Goal: Information Seeking & Learning: Find specific fact

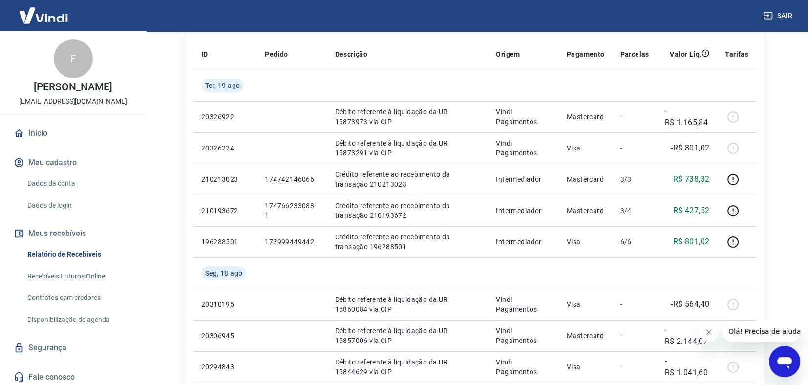
scroll to position [97, 0]
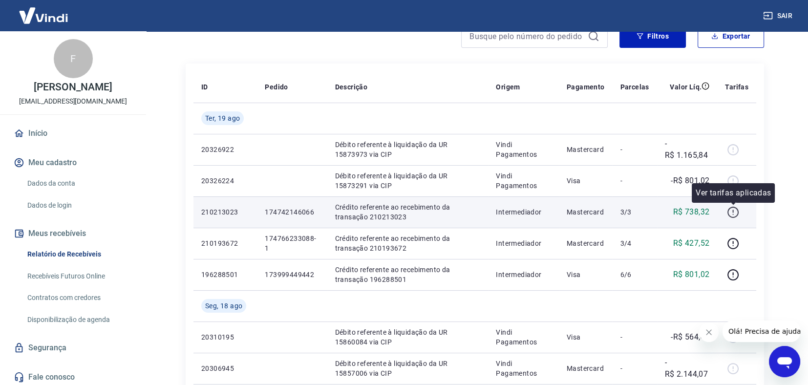
click at [731, 212] on icon "button" at bounding box center [732, 212] width 12 height 12
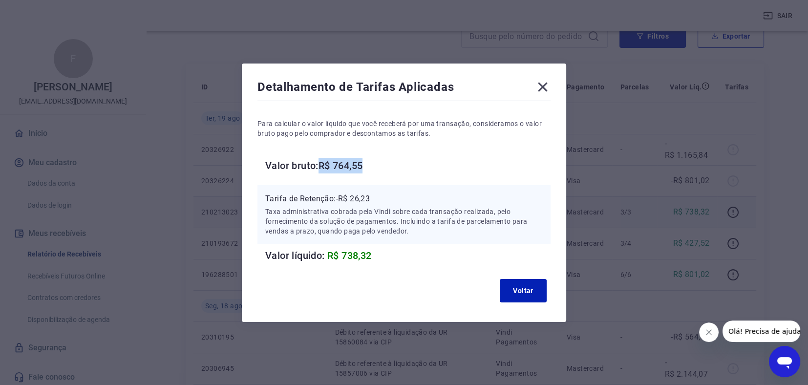
drag, startPoint x: 326, startPoint y: 165, endPoint x: 393, endPoint y: 171, distance: 67.2
click at [393, 171] on h6 "Valor bruto: R$ 764,55" at bounding box center [407, 166] width 285 height 16
copy h6 "R$ 764,55"
drag, startPoint x: 340, startPoint y: 198, endPoint x: 387, endPoint y: 198, distance: 46.9
click at [388, 198] on p "Tarifa de Retenção: -R$ 26,23" at bounding box center [403, 199] width 277 height 12
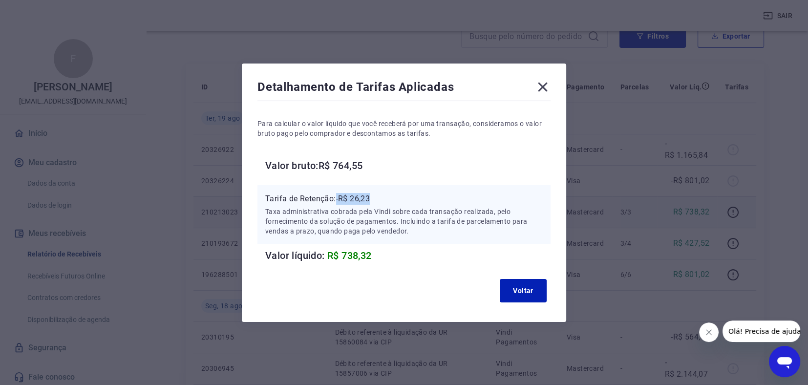
copy p "-R$ 26,23"
click at [539, 85] on icon at bounding box center [543, 87] width 16 height 16
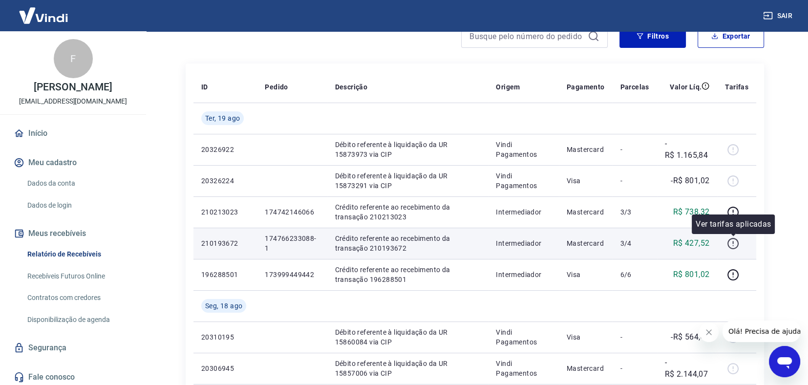
click at [735, 241] on icon "button" at bounding box center [732, 243] width 12 height 12
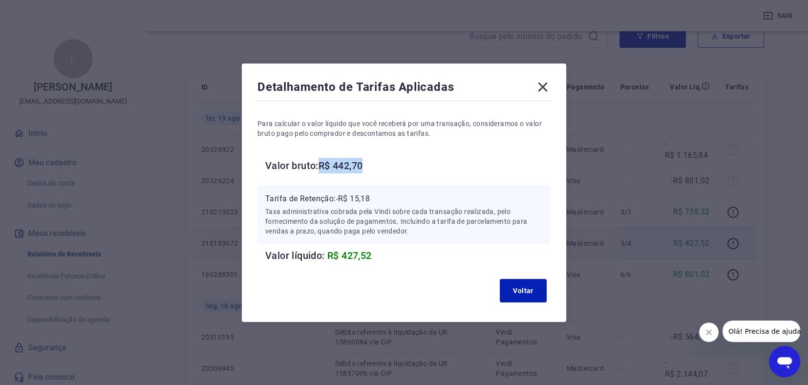
drag, startPoint x: 324, startPoint y: 165, endPoint x: 407, endPoint y: 170, distance: 83.2
click at [409, 170] on h6 "Valor bruto: R$ 442,70" at bounding box center [407, 166] width 285 height 16
copy h6 "R$ 442,70"
copy p "-R$ 15,18"
drag, startPoint x: 342, startPoint y: 195, endPoint x: 390, endPoint y: 207, distance: 48.7
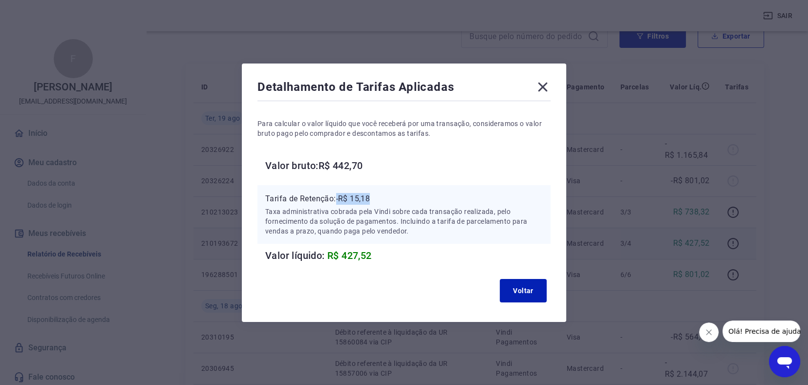
click at [399, 204] on div "Tarifa de Retenção: -R$ 15,18 Taxa administrativa cobrada pela Vindi sobre cada…" at bounding box center [403, 214] width 277 height 43
click at [535, 287] on button "Voltar" at bounding box center [522, 290] width 47 height 23
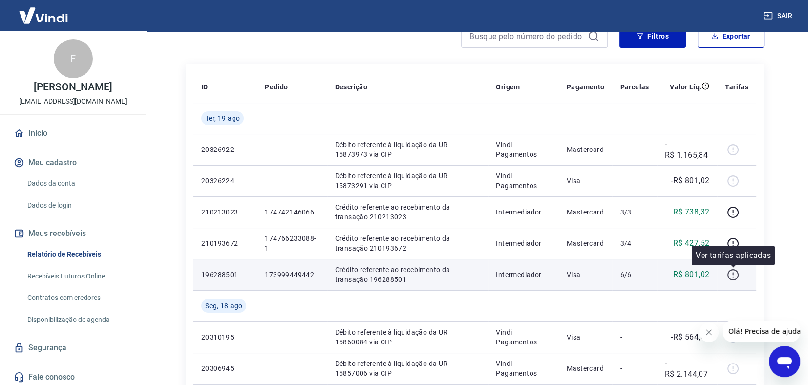
click at [730, 273] on icon "button" at bounding box center [732, 275] width 12 height 12
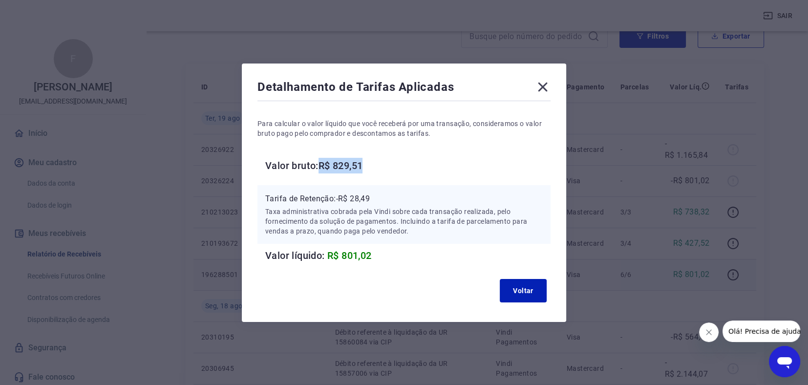
copy h6 "R$ 829,51"
drag, startPoint x: 325, startPoint y: 163, endPoint x: 397, endPoint y: 162, distance: 71.8
click at [398, 160] on h6 "Valor bruto: R$ 829,51" at bounding box center [407, 166] width 285 height 16
drag, startPoint x: 338, startPoint y: 196, endPoint x: 420, endPoint y: 193, distance: 82.1
click at [433, 190] on div "Tarifa de Retenção: -R$ 28,49 Taxa administrativa cobrada pela Vindi sobre cada…" at bounding box center [403, 214] width 293 height 59
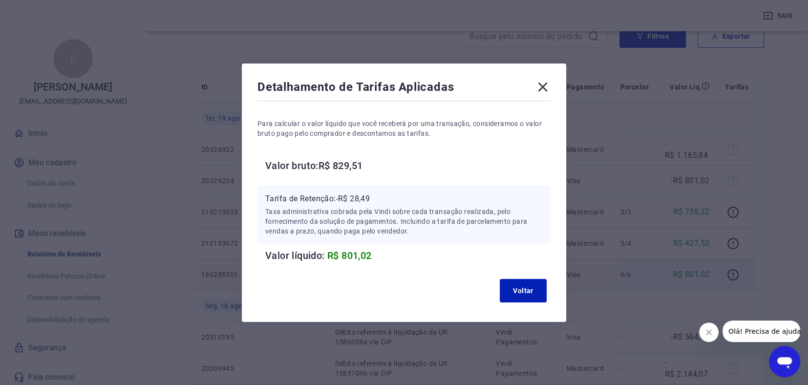
drag, startPoint x: 340, startPoint y: 197, endPoint x: 431, endPoint y: 195, distance: 90.4
click at [433, 193] on p "Tarifa de Retenção: -R$ 28,49" at bounding box center [403, 199] width 277 height 12
drag, startPoint x: 339, startPoint y: 195, endPoint x: 394, endPoint y: 200, distance: 54.9
click at [394, 200] on p "Tarifa de Retenção: -R$ 28,49" at bounding box center [403, 199] width 277 height 12
copy p "-R$ 28,49"
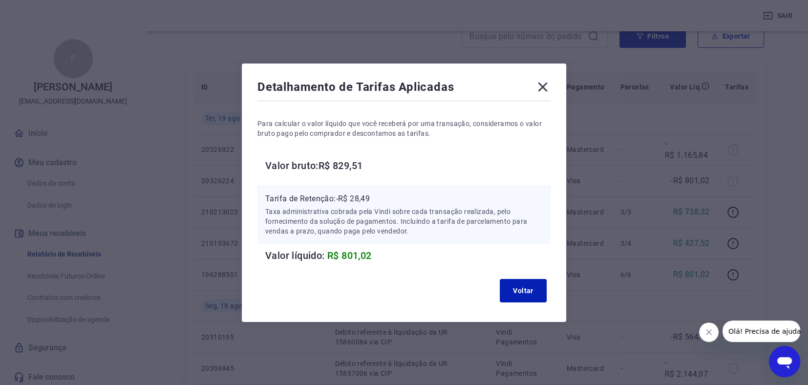
drag, startPoint x: 543, startPoint y: 89, endPoint x: 529, endPoint y: 93, distance: 14.7
click at [541, 91] on icon at bounding box center [543, 87] width 16 height 16
